Goal: Task Accomplishment & Management: Use online tool/utility

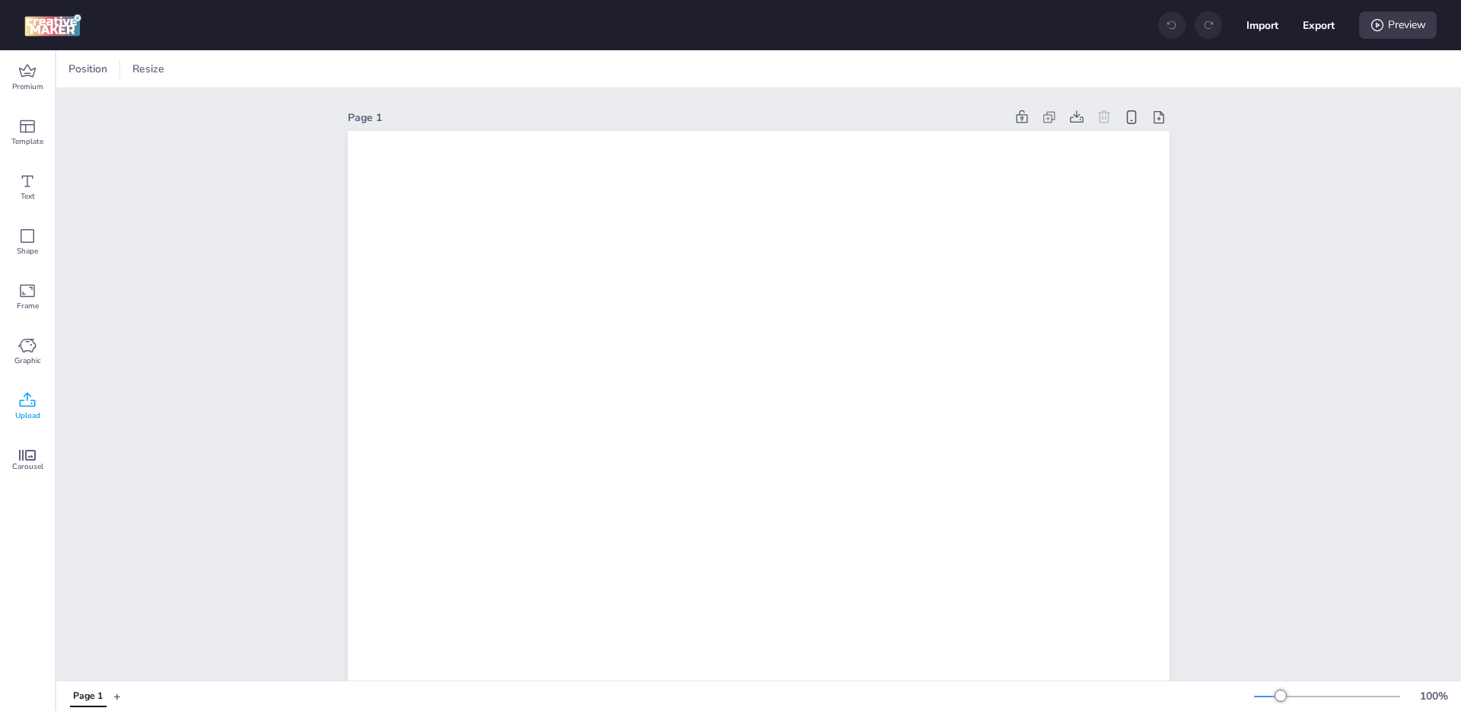
click at [21, 402] on icon at bounding box center [27, 400] width 18 height 18
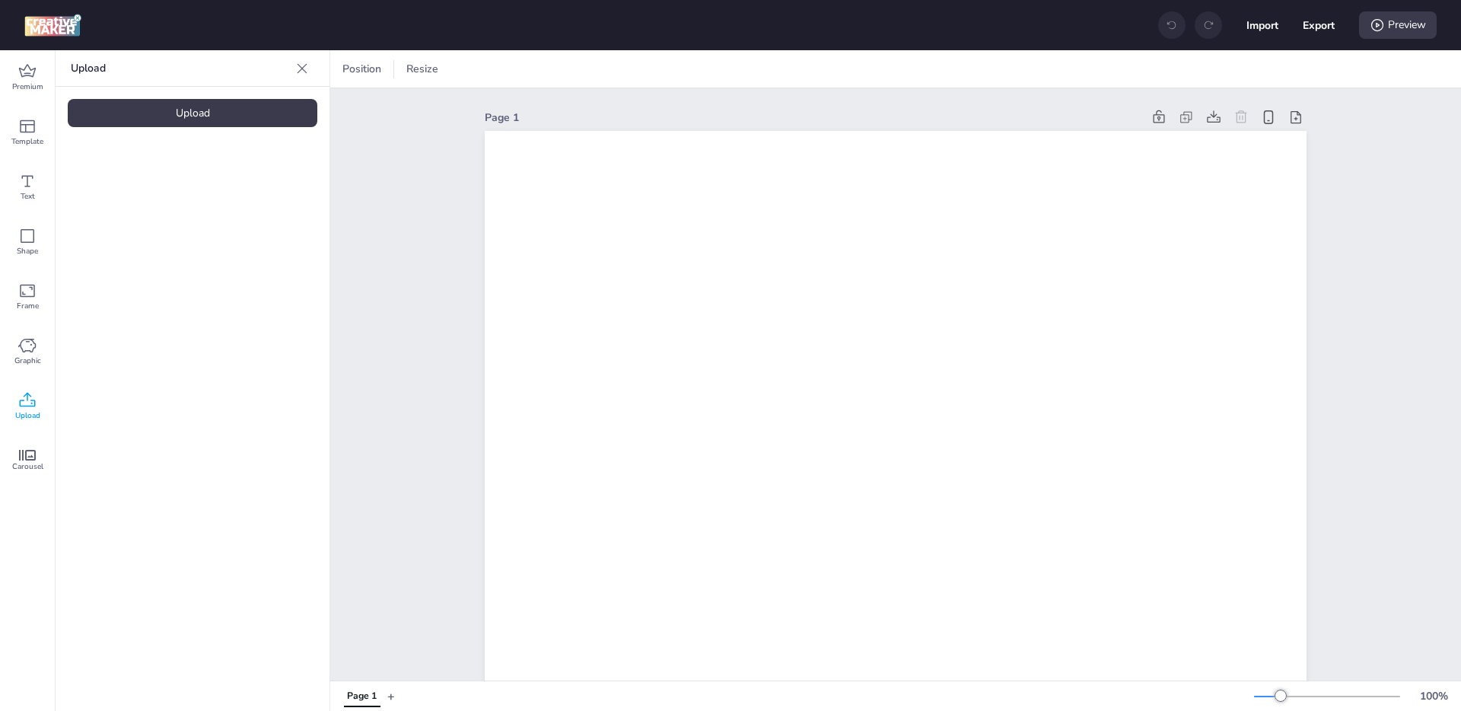
click at [181, 112] on div "Upload" at bounding box center [193, 113] width 250 height 28
click at [202, 112] on div "Upload" at bounding box center [193, 113] width 250 height 28
drag, startPoint x: 124, startPoint y: 212, endPoint x: 161, endPoint y: 211, distance: 36.5
click at [124, 212] on video at bounding box center [129, 212] width 122 height 61
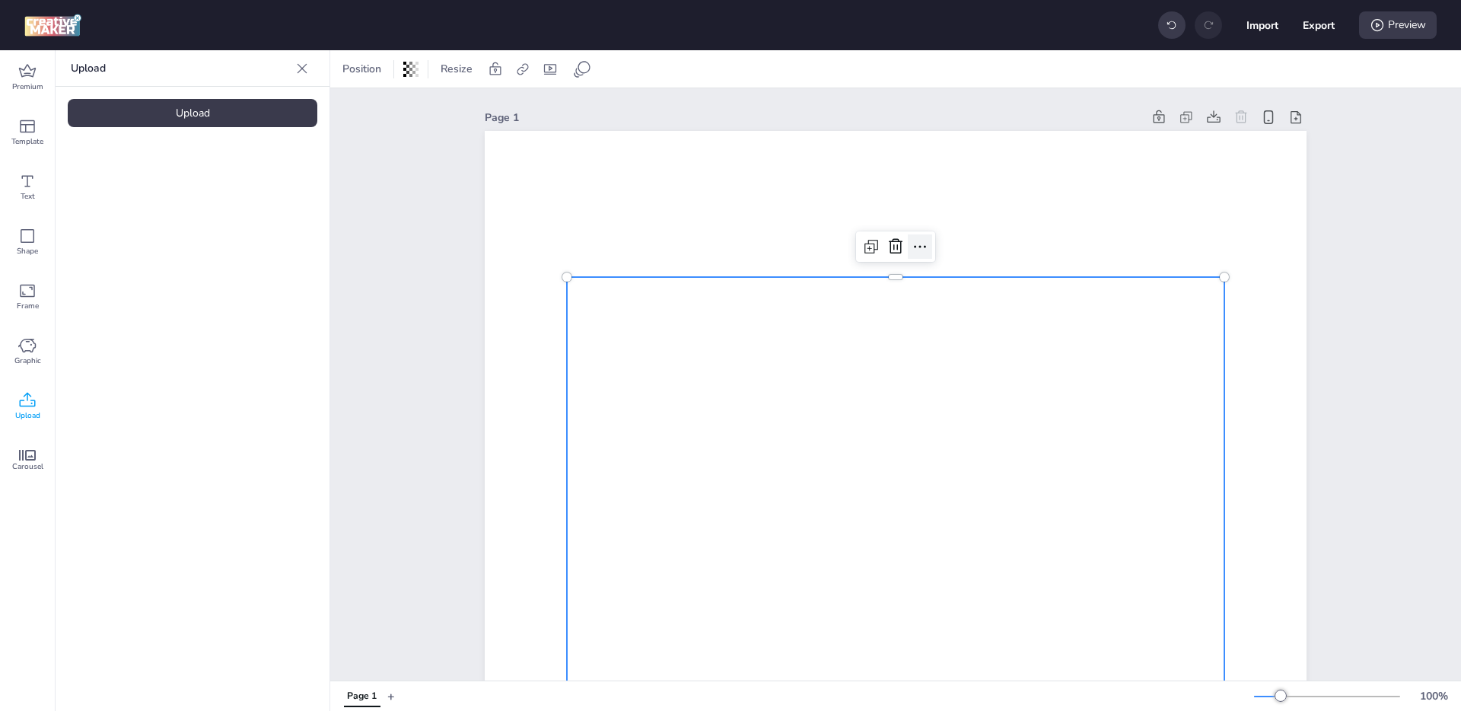
click at [922, 242] on icon at bounding box center [920, 246] width 18 height 18
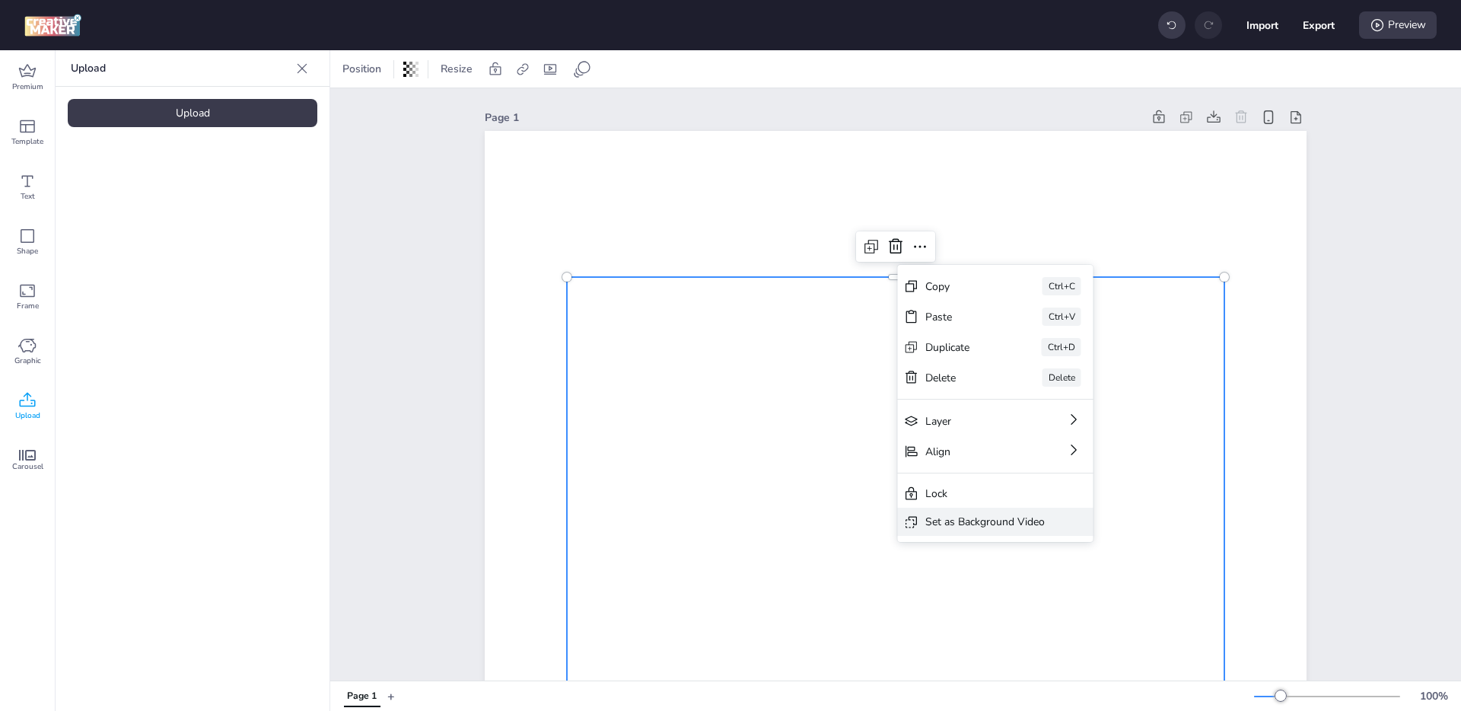
click at [967, 514] on div "Set as Background Video" at bounding box center [984, 522] width 119 height 16
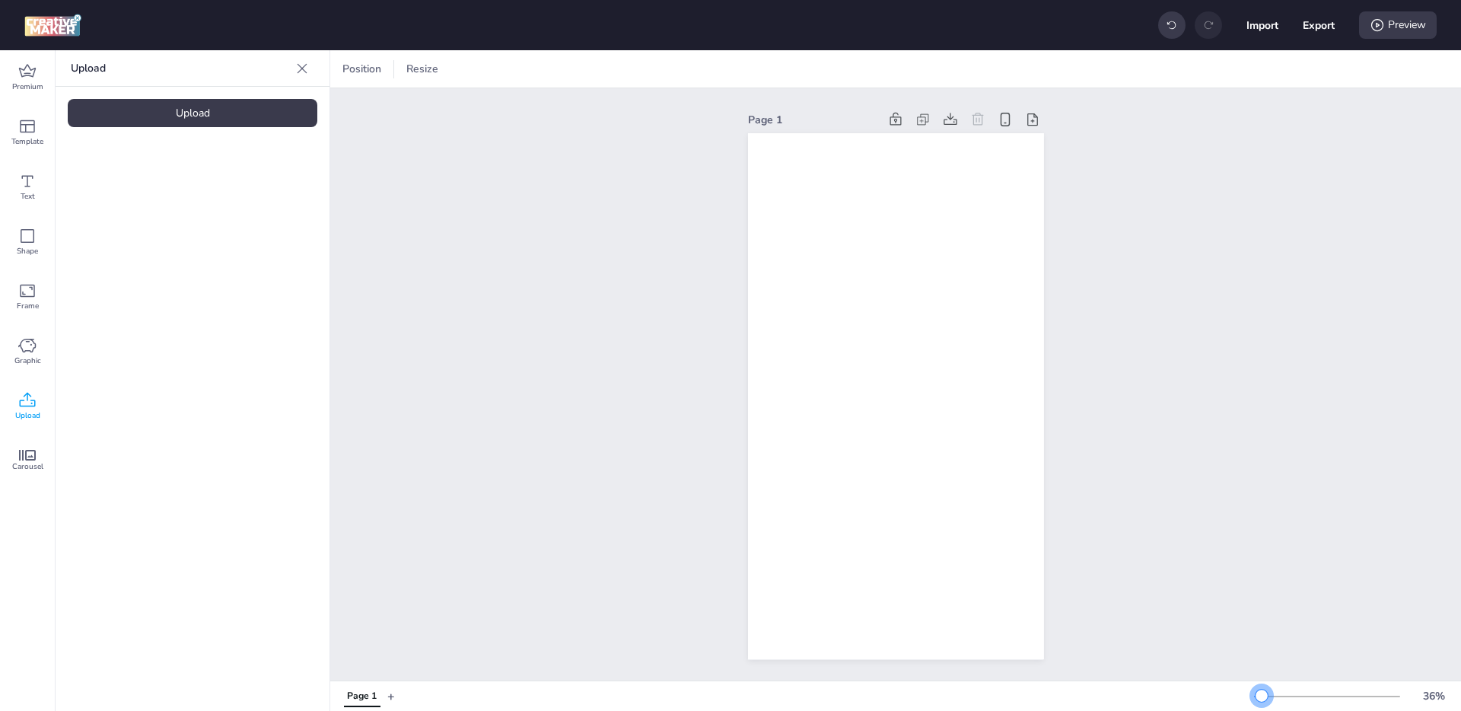
drag, startPoint x: 1279, startPoint y: 696, endPoint x: 1260, endPoint y: 697, distance: 19.0
click at [1260, 697] on div at bounding box center [1261, 695] width 12 height 12
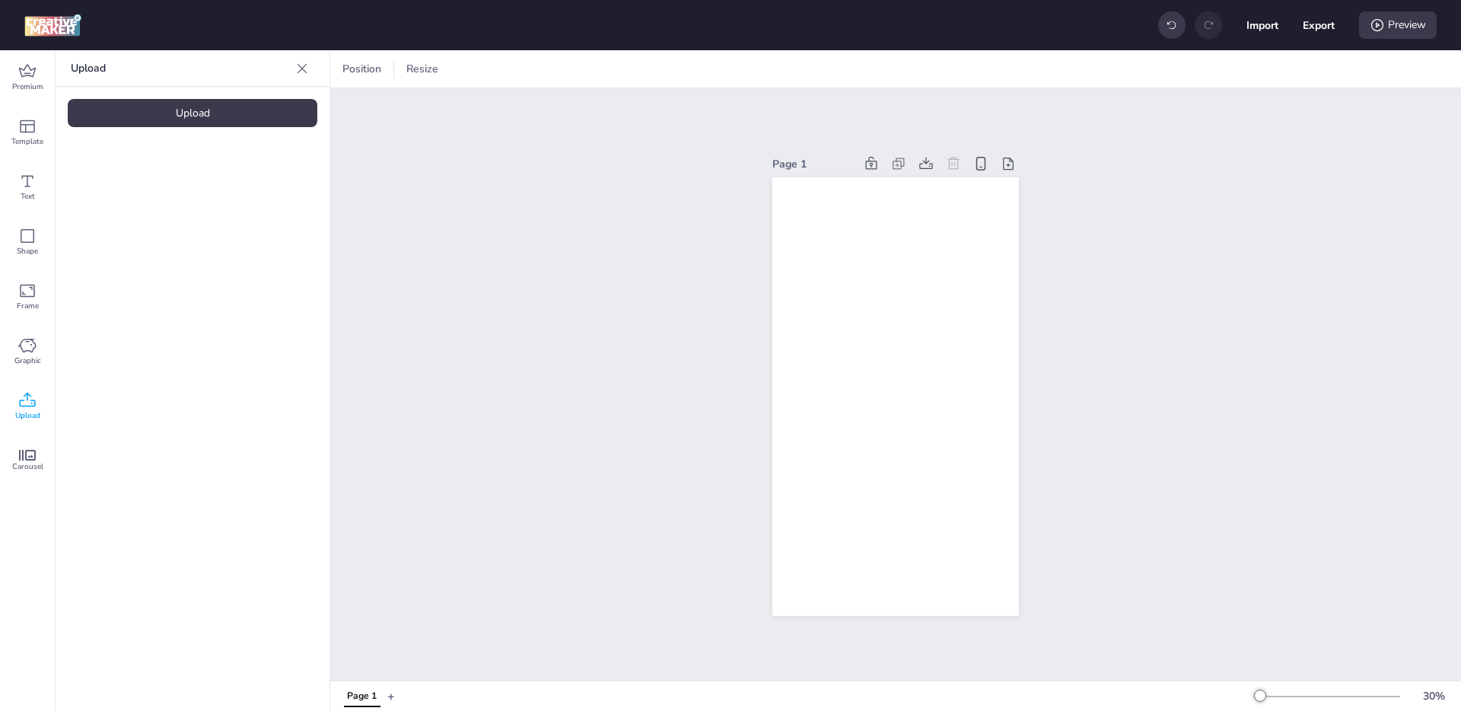
click at [574, 134] on div "Page 1" at bounding box center [895, 384] width 1131 height 592
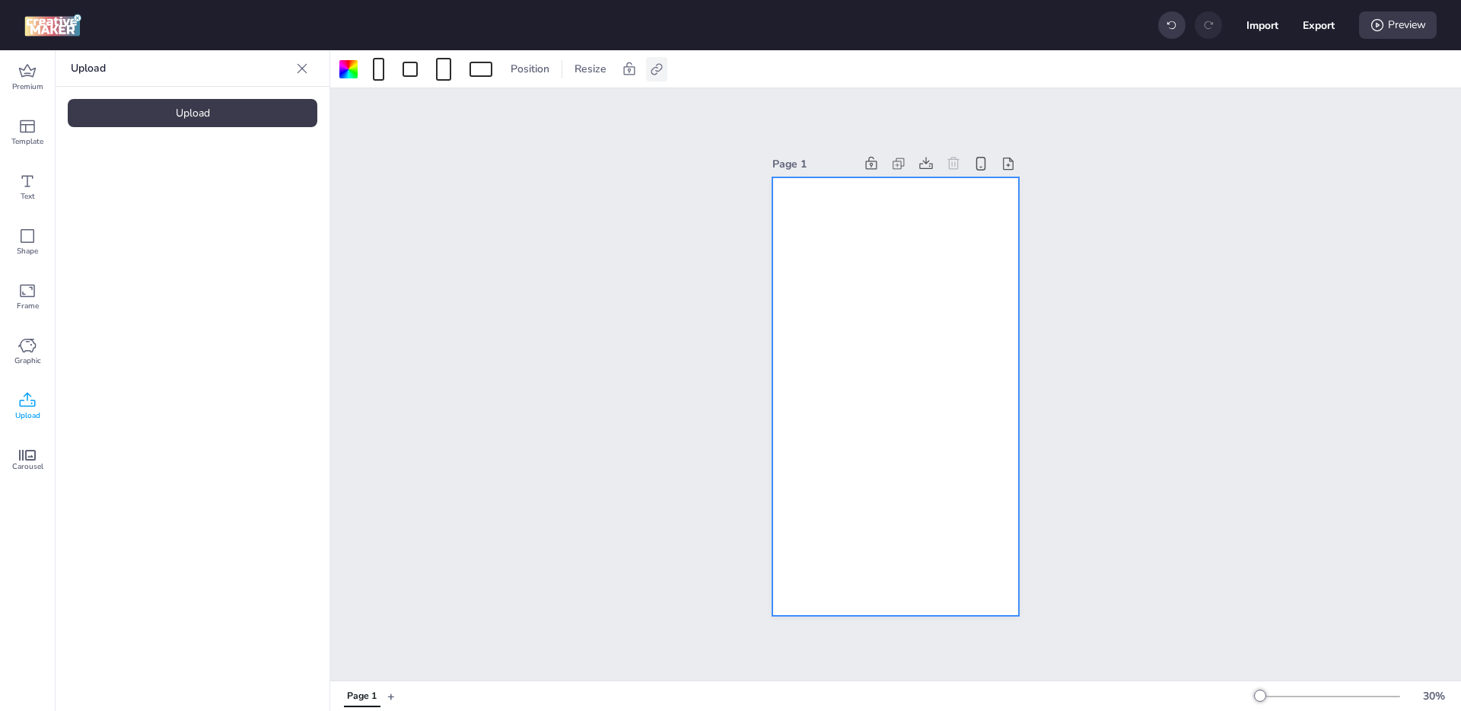
click at [654, 73] on icon at bounding box center [656, 68] width 11 height 11
click at [587, 107] on span "Activate hyperlink" at bounding box center [557, 108] width 84 height 16
click at [505, 109] on input "Activate hyperlink" at bounding box center [500, 114] width 10 height 10
checkbox input "true"
click at [603, 178] on input "[URL][DOMAIN_NAME]" at bounding box center [575, 181] width 139 height 16
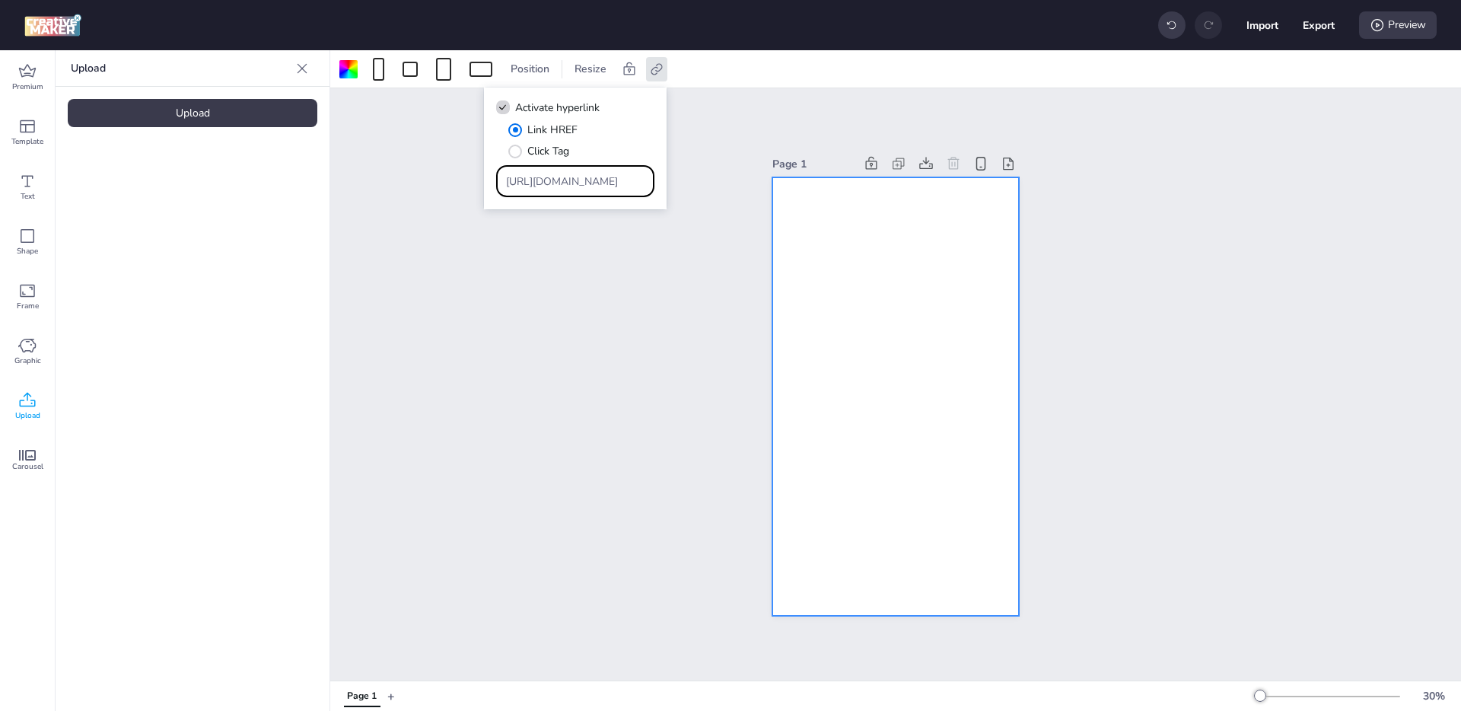
drag, startPoint x: 610, startPoint y: 178, endPoint x: 390, endPoint y: 180, distance: 220.7
click at [390, 180] on body "Import Export Preview Premium Template Text Shape Frame Graphic Upload Carousel…" at bounding box center [730, 355] width 1461 height 711
paste input "[DOMAIN_NAME][URL]"
type input "[URL][DOMAIN_NAME]"
drag, startPoint x: 603, startPoint y: 189, endPoint x: 290, endPoint y: 186, distance: 313.5
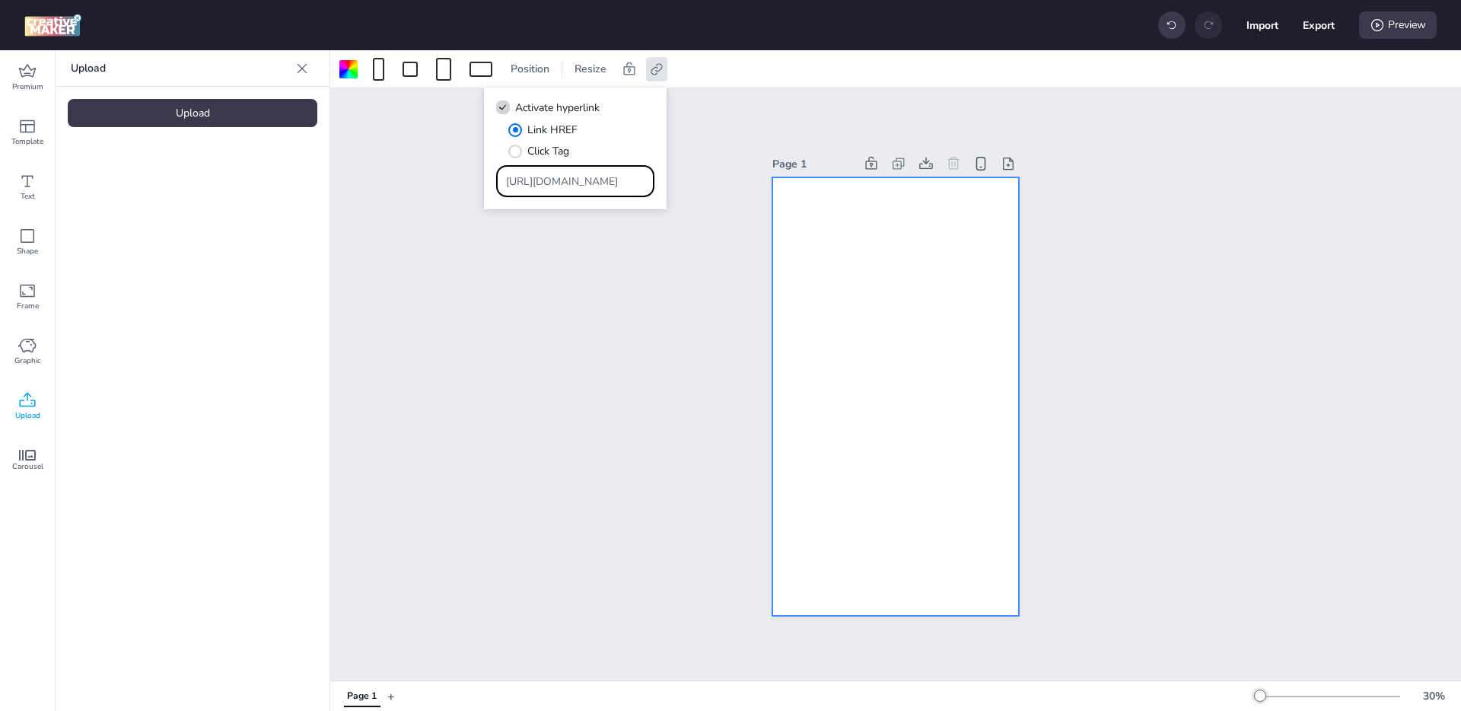
click at [288, 186] on body "Import Export Preview Premium Template Text Shape Frame Graphic Upload Carousel…" at bounding box center [730, 355] width 1461 height 711
click at [559, 182] on input "[URL][DOMAIN_NAME]" at bounding box center [575, 181] width 139 height 16
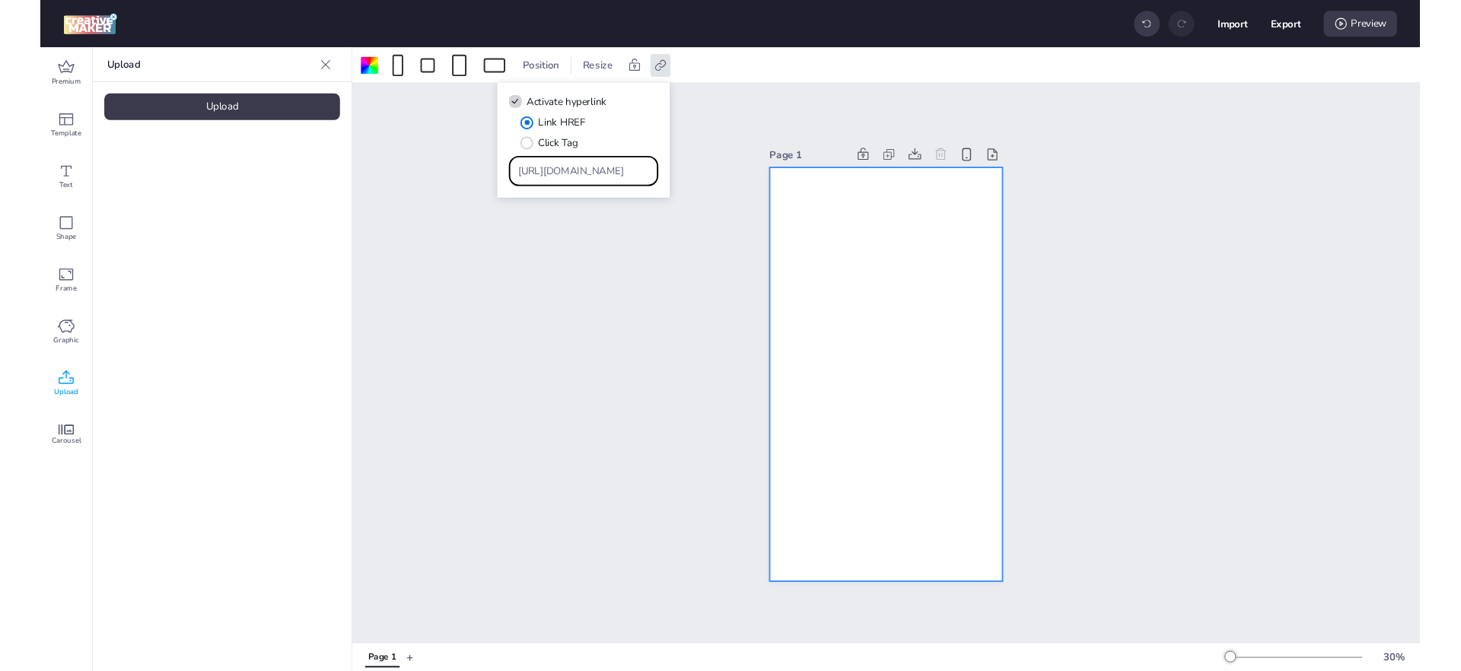
scroll to position [0, 268]
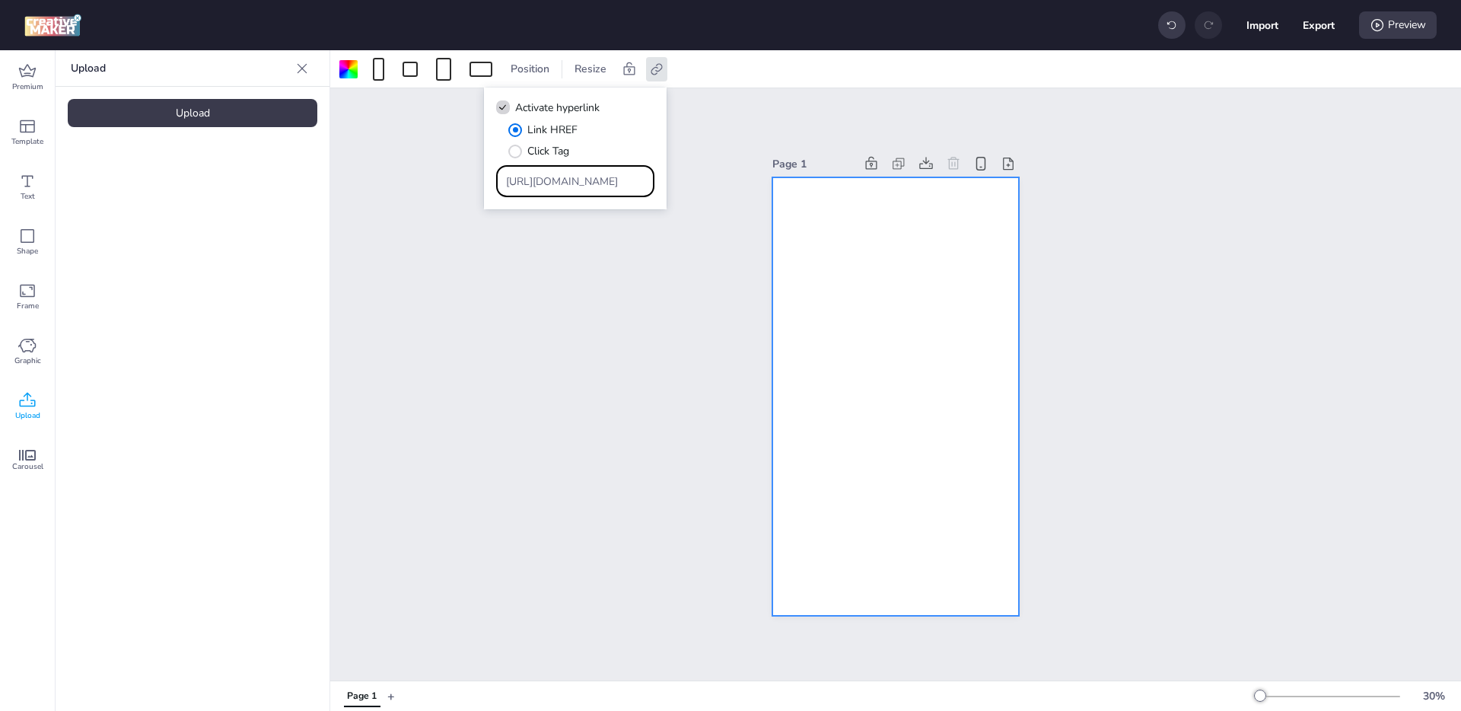
drag, startPoint x: 520, startPoint y: 183, endPoint x: 809, endPoint y: 186, distance: 288.4
click at [809, 186] on body "Import Export Preview Premium Template Text Shape Frame Graphic Upload Carousel…" at bounding box center [730, 355] width 1461 height 711
click at [701, 200] on div "Page 1" at bounding box center [895, 384] width 1131 height 592
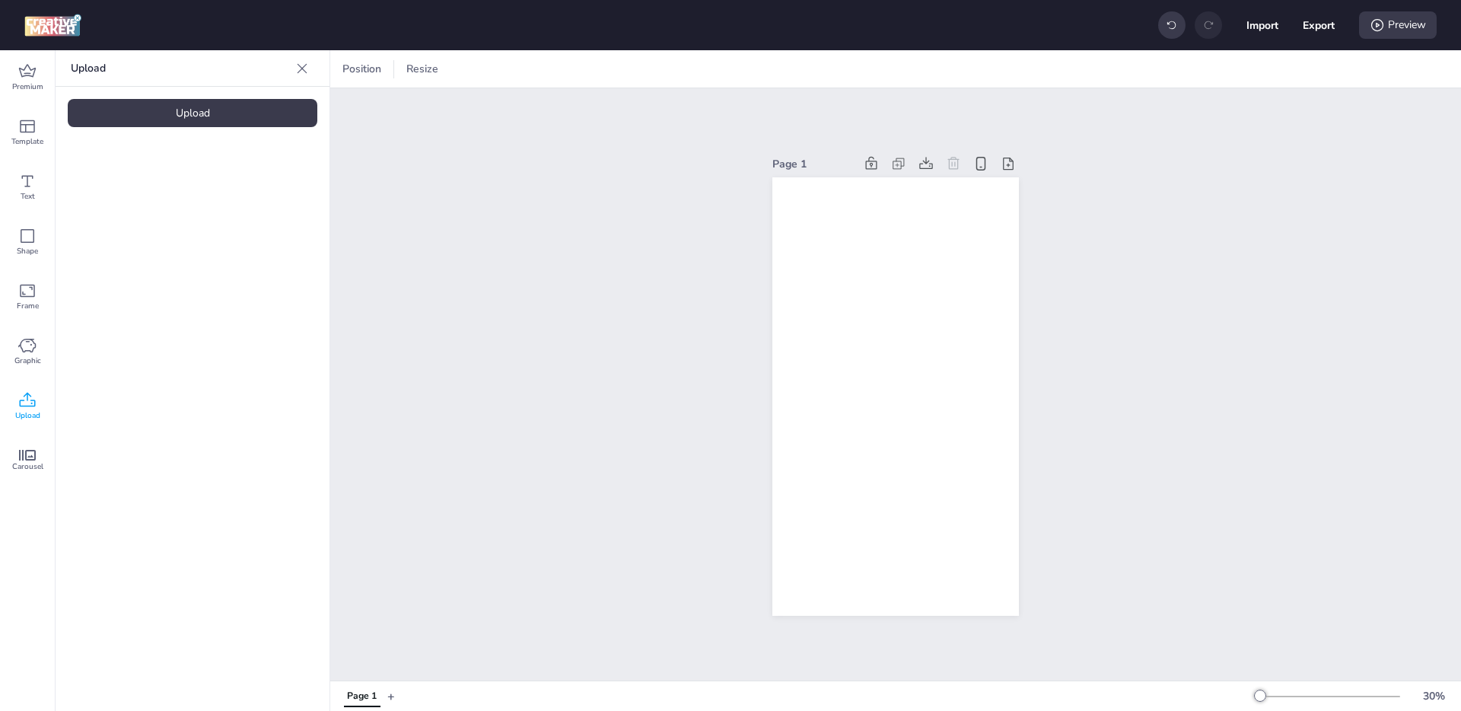
click at [1188, 155] on div "Page 1" at bounding box center [895, 384] width 1131 height 592
click at [1325, 27] on button "Export" at bounding box center [1318, 25] width 31 height 31
select select "html"
click at [1261, 124] on button "Download" at bounding box center [1251, 123] width 138 height 30
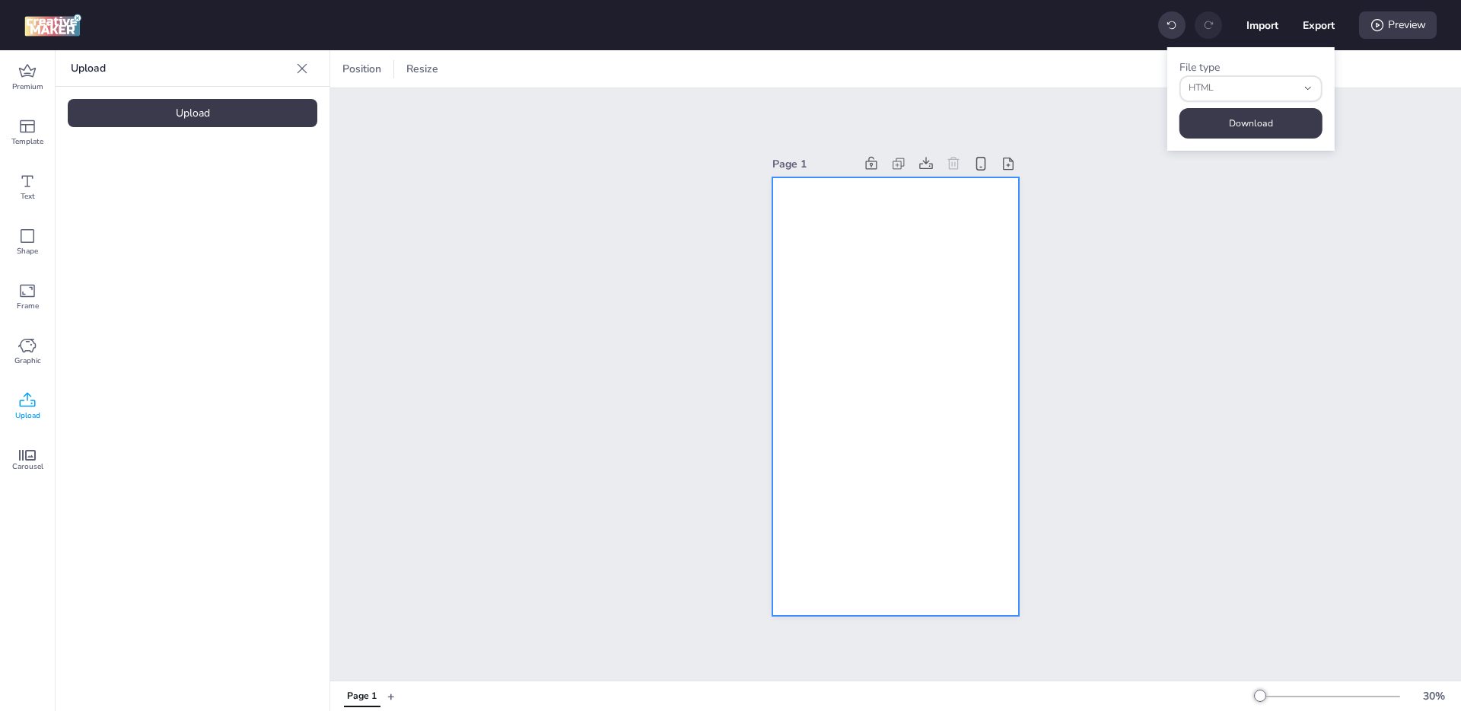
click at [848, 215] on video at bounding box center [895, 396] width 247 height 438
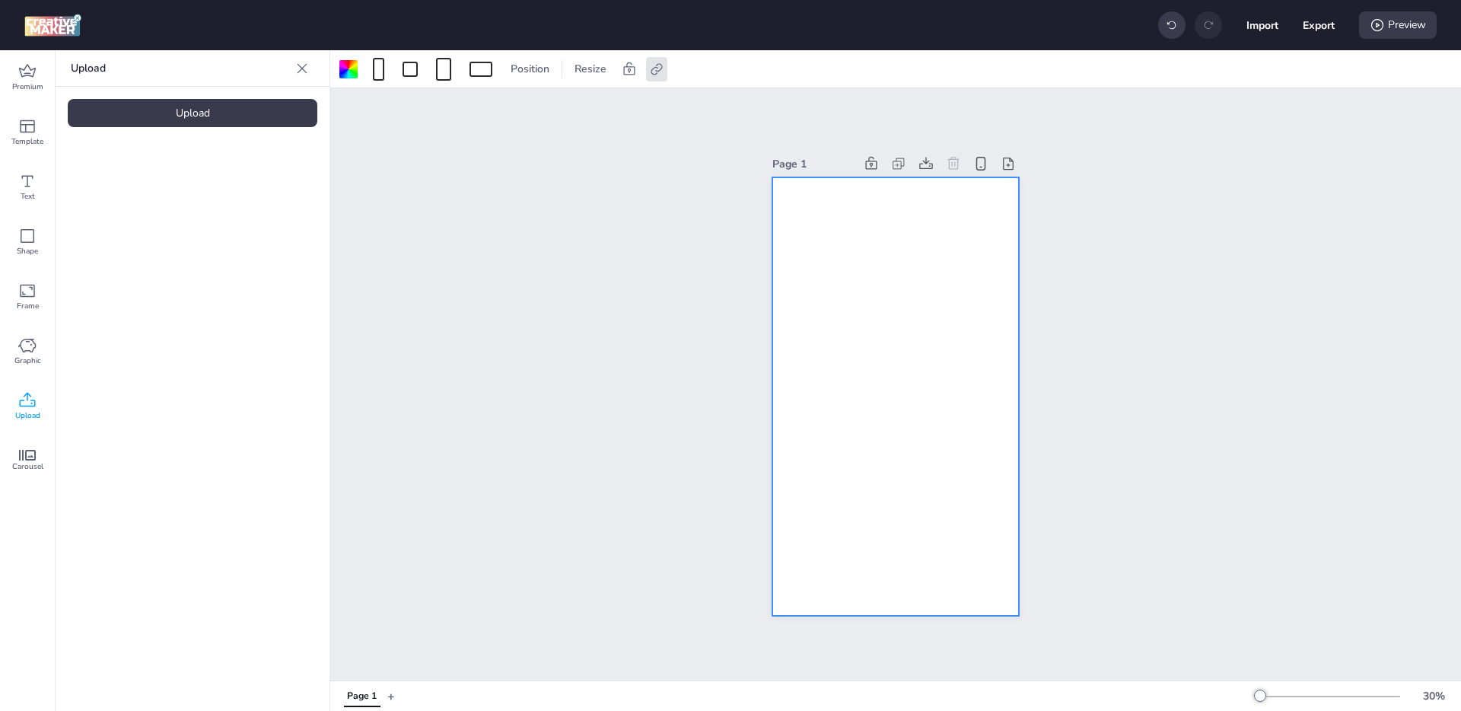
click at [897, 219] on video at bounding box center [895, 396] width 247 height 438
click at [824, 271] on video at bounding box center [895, 396] width 247 height 438
click at [937, 298] on div "Set Background as Video Layer" at bounding box center [979, 296] width 148 height 16
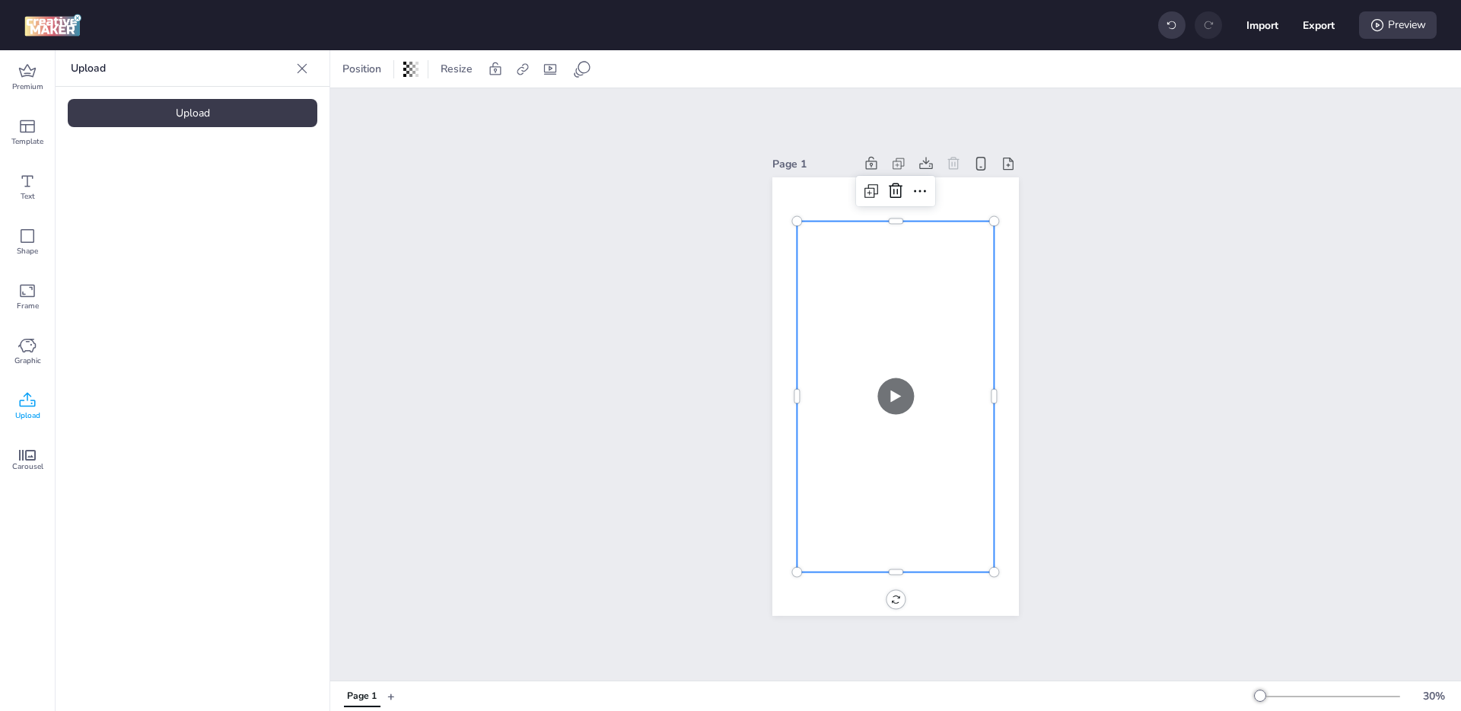
click at [882, 335] on video at bounding box center [895, 396] width 197 height 351
click at [546, 68] on icon at bounding box center [549, 69] width 15 height 15
select select "contain"
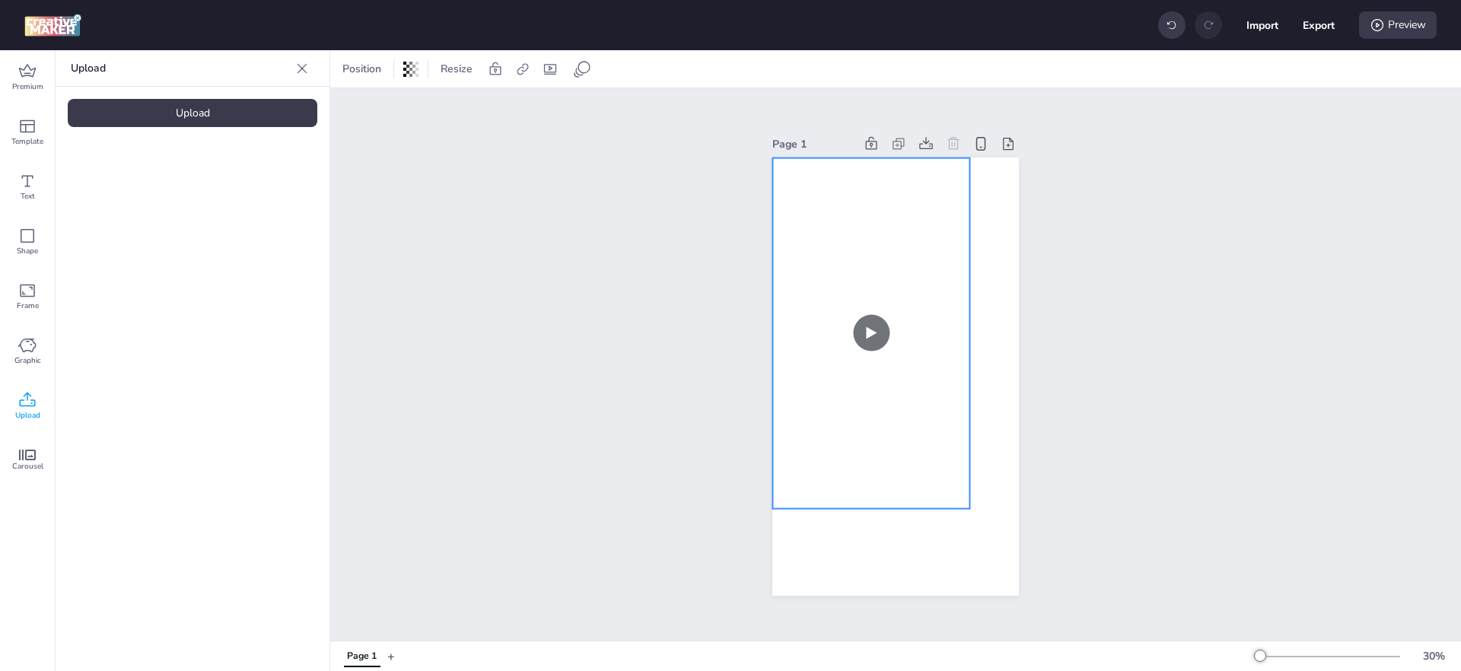
drag, startPoint x: 951, startPoint y: 358, endPoint x: 927, endPoint y: 315, distance: 49.7
click at [927, 315] on video at bounding box center [870, 333] width 197 height 351
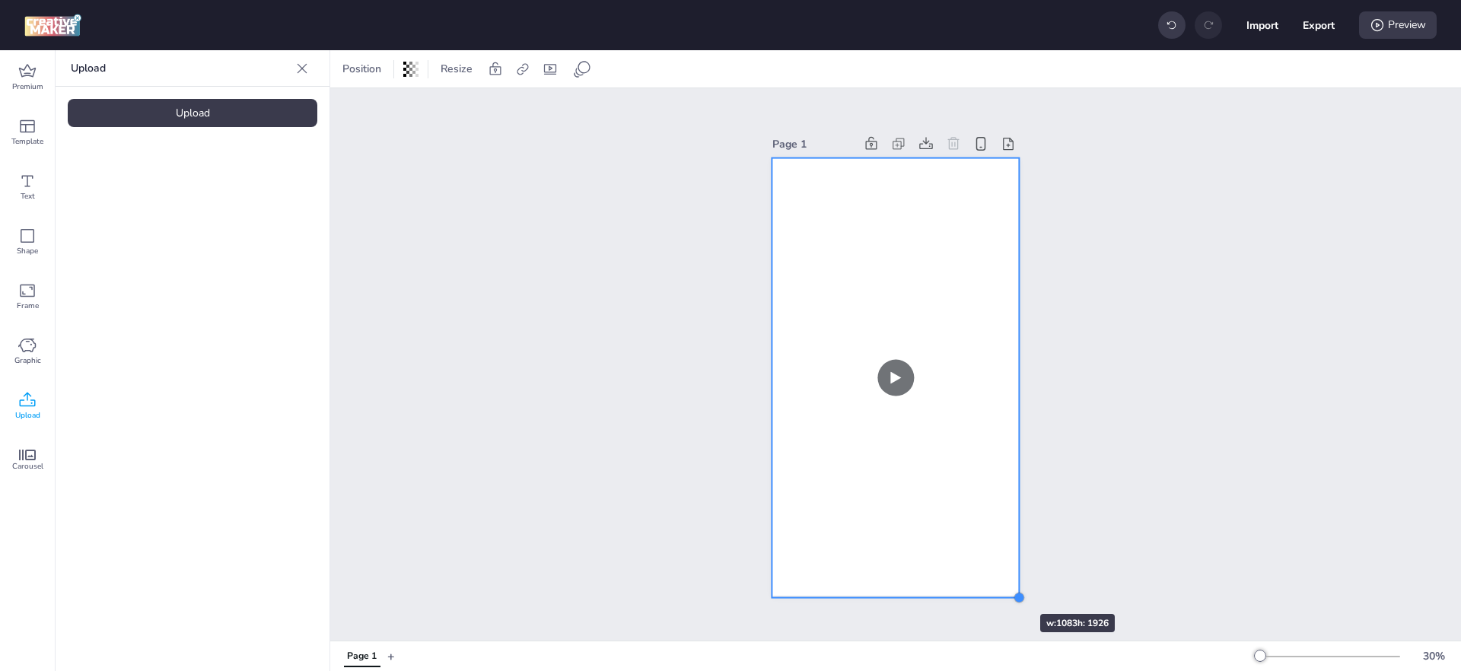
drag, startPoint x: 961, startPoint y: 498, endPoint x: 994, endPoint y: 587, distance: 95.1
click at [994, 587] on div at bounding box center [895, 376] width 247 height 438
click at [1113, 334] on div "Page 1" at bounding box center [895, 364] width 1131 height 552
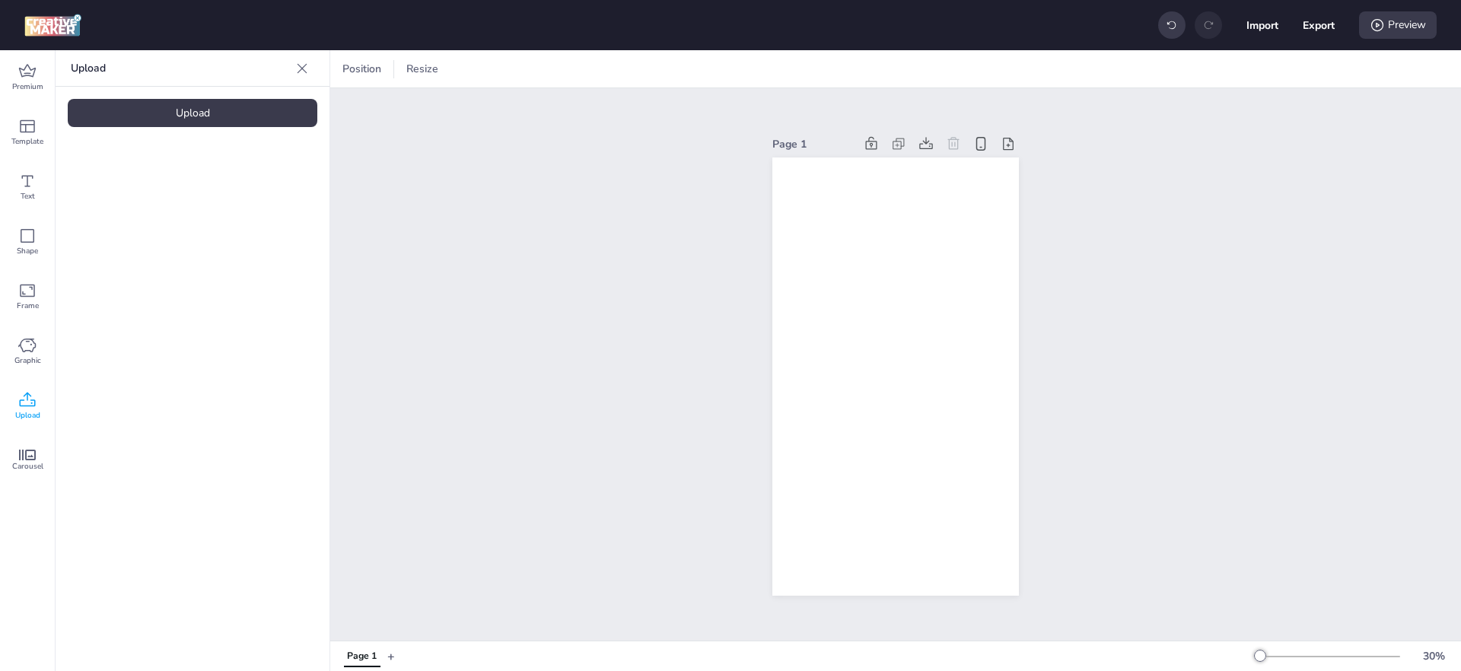
click at [611, 175] on div "Page 1" at bounding box center [895, 364] width 1131 height 552
